Goal: Task Accomplishment & Management: Manage account settings

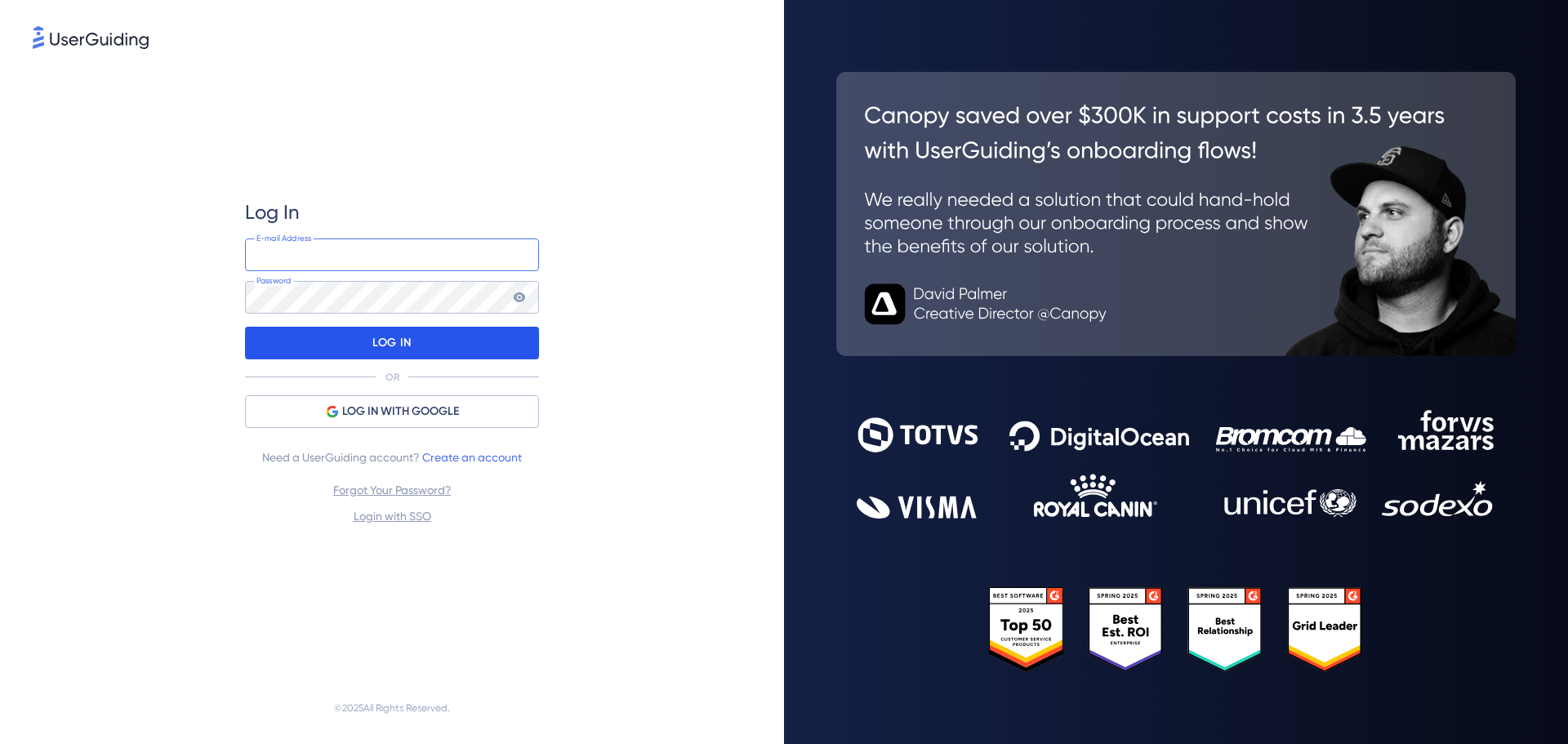
type input "[DOMAIN_NAME][EMAIL_ADDRESS][DOMAIN_NAME]"
click at [434, 345] on div "LOG IN" at bounding box center [392, 342] width 294 height 33
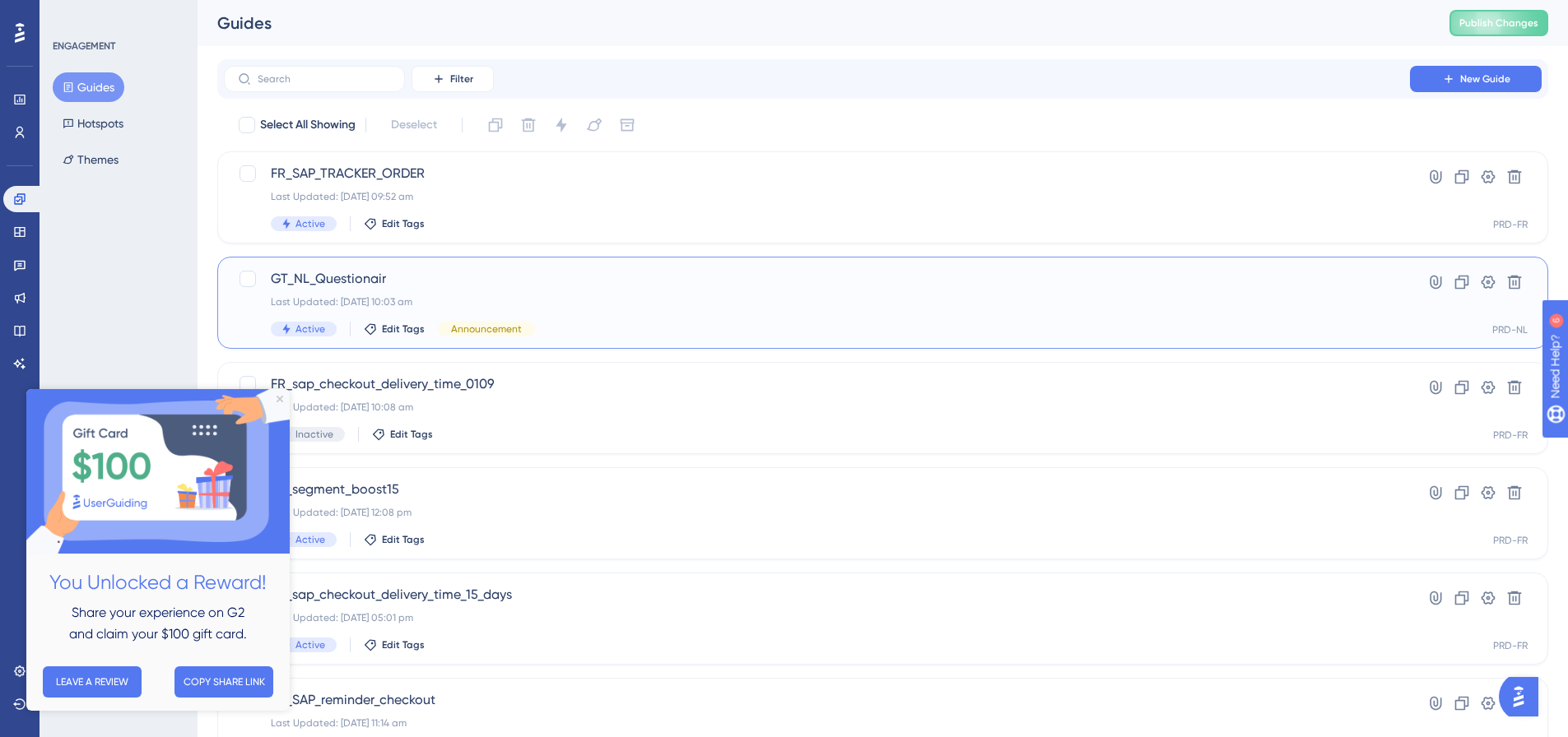
click at [1034, 313] on div "GT_NL_Questionair Last Updated: [DATE] 10:03 am Active Edit Tags Announcement" at bounding box center [817, 302] width 1092 height 67
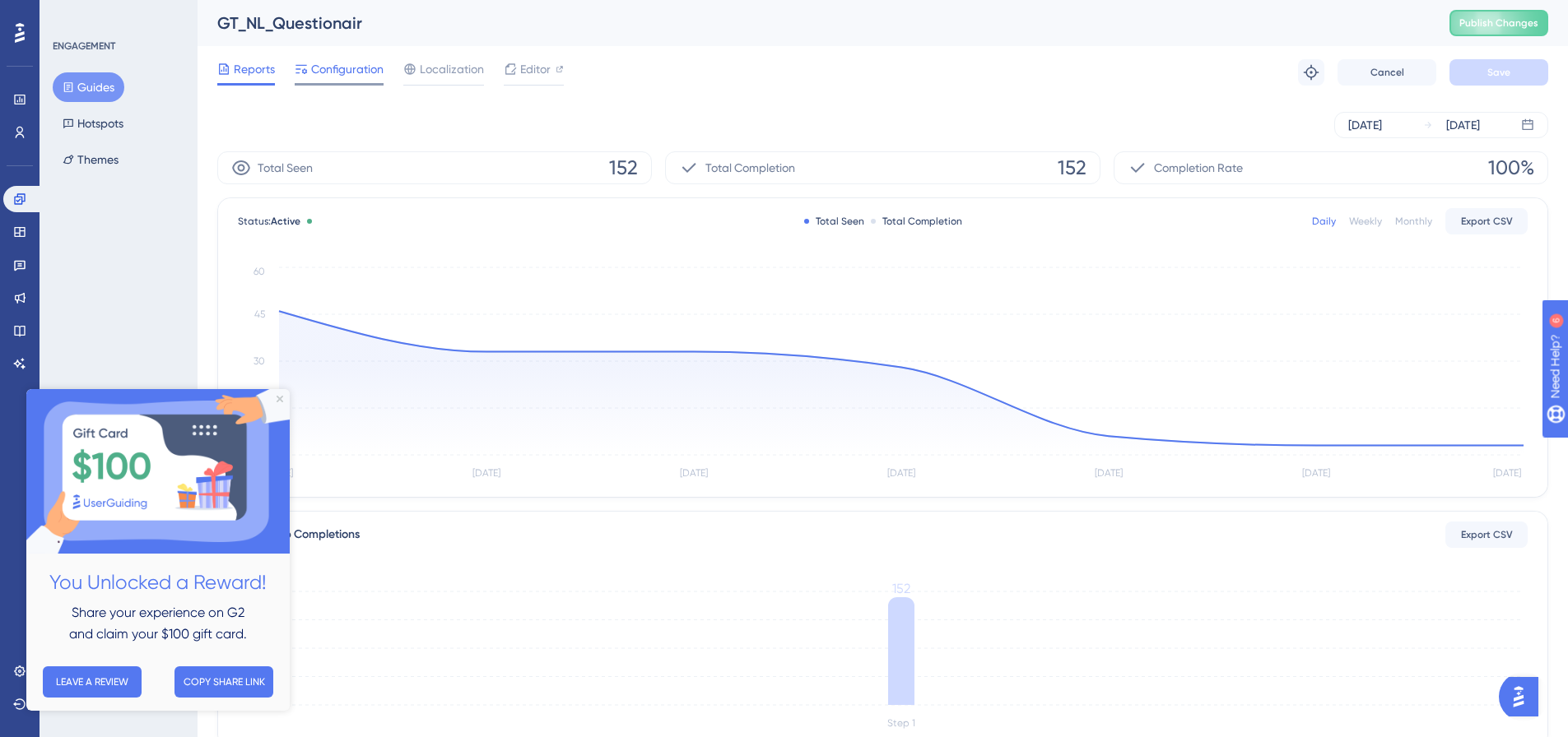
click at [372, 72] on span "Configuration" at bounding box center [347, 69] width 72 height 20
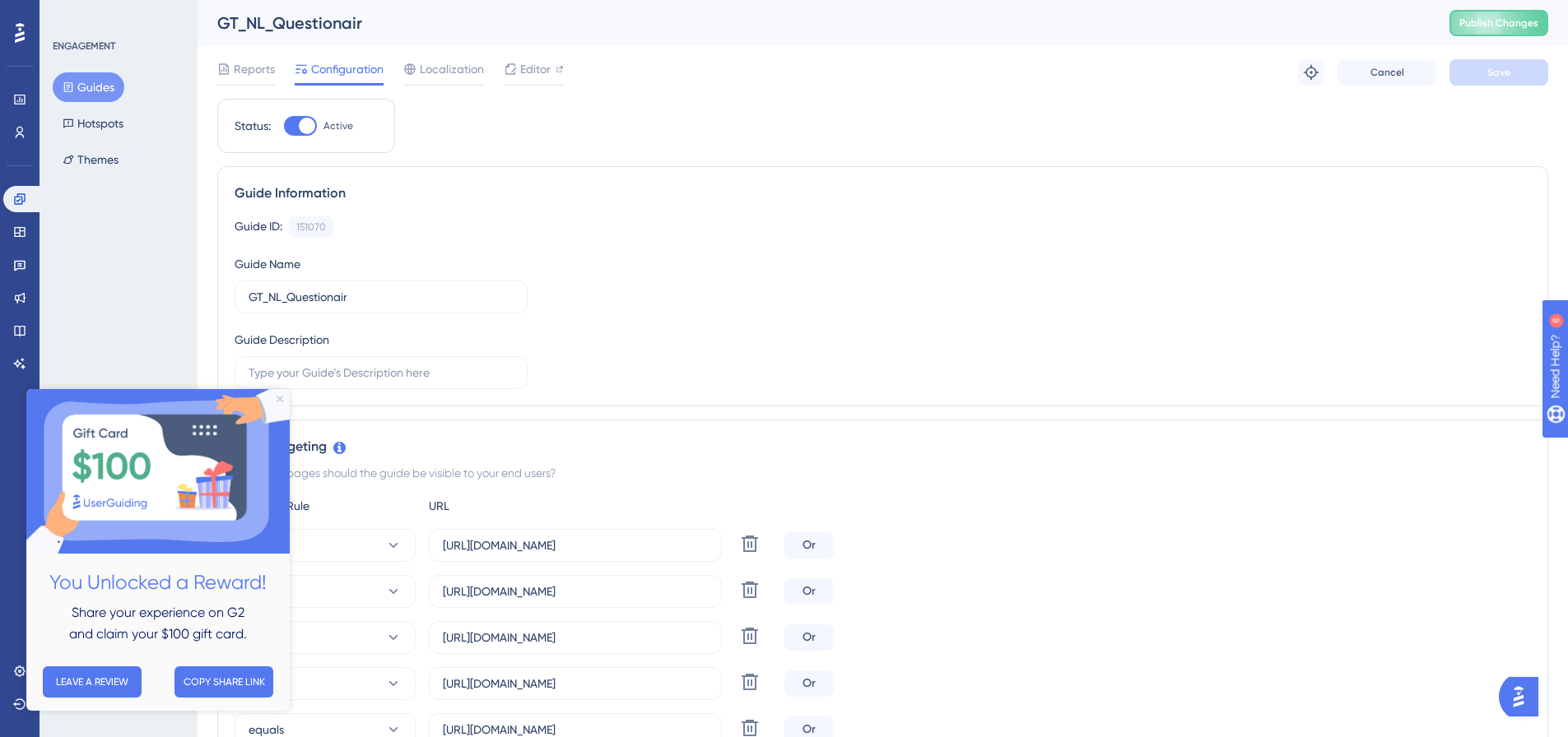
click at [279, 396] on icon "Close Preview" at bounding box center [279, 399] width 7 height 7
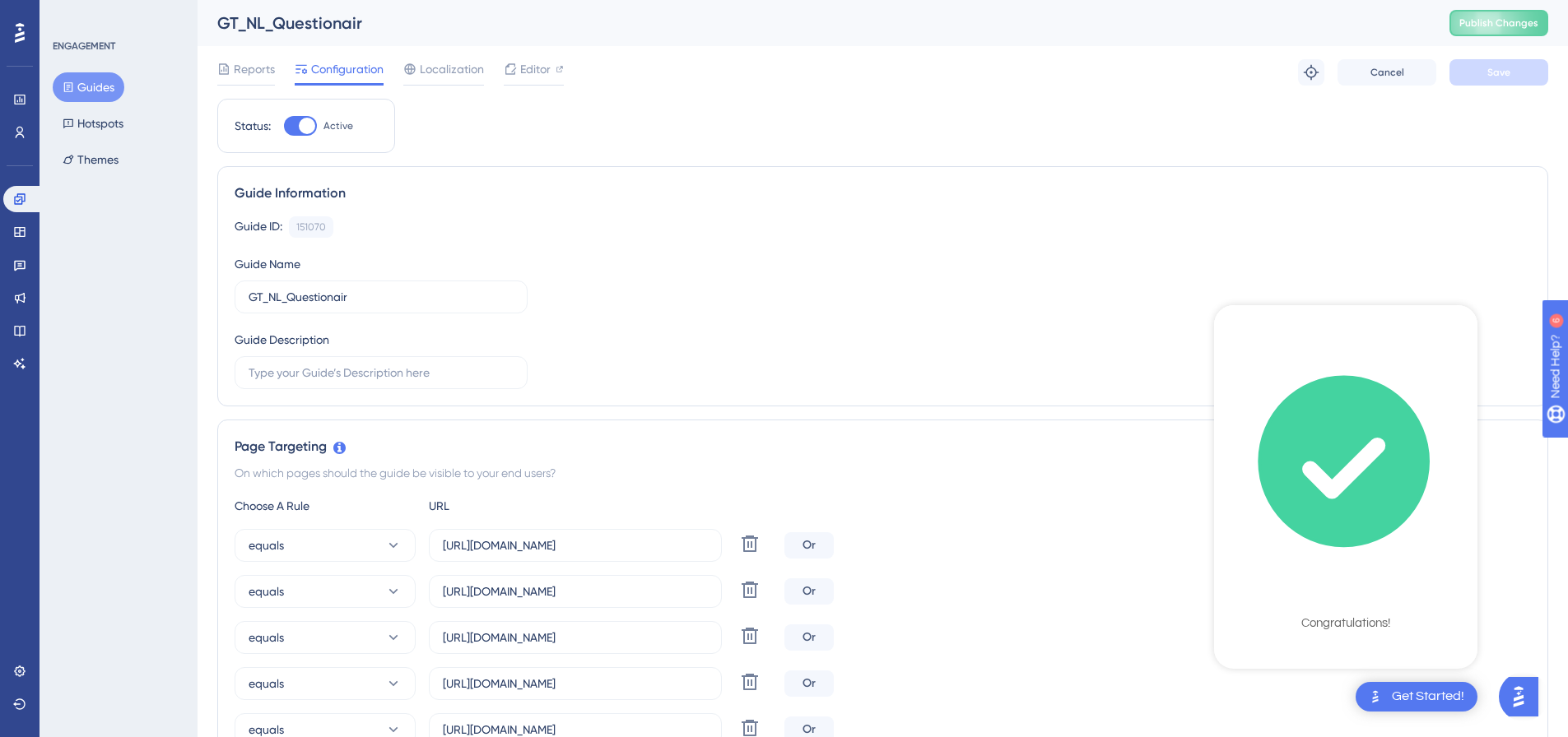
click at [288, 124] on div at bounding box center [300, 125] width 33 height 20
click at [284, 126] on input "Active" at bounding box center [283, 126] width 1 height 1
checkbox input "false"
click at [1508, 72] on span "Save" at bounding box center [1499, 72] width 23 height 13
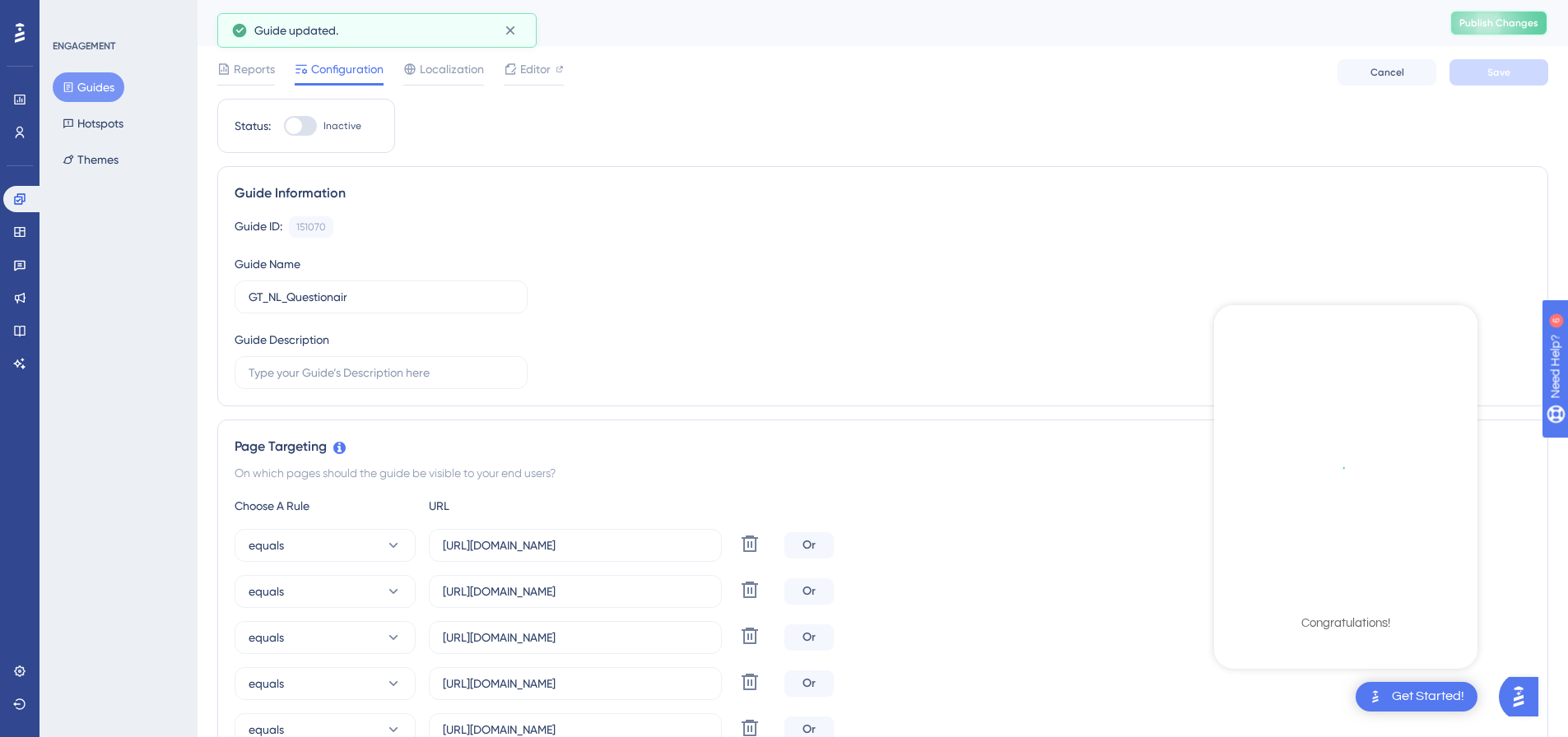
click at [1510, 16] on button "Publish Changes" at bounding box center [1499, 23] width 99 height 27
